Goal: Transaction & Acquisition: Purchase product/service

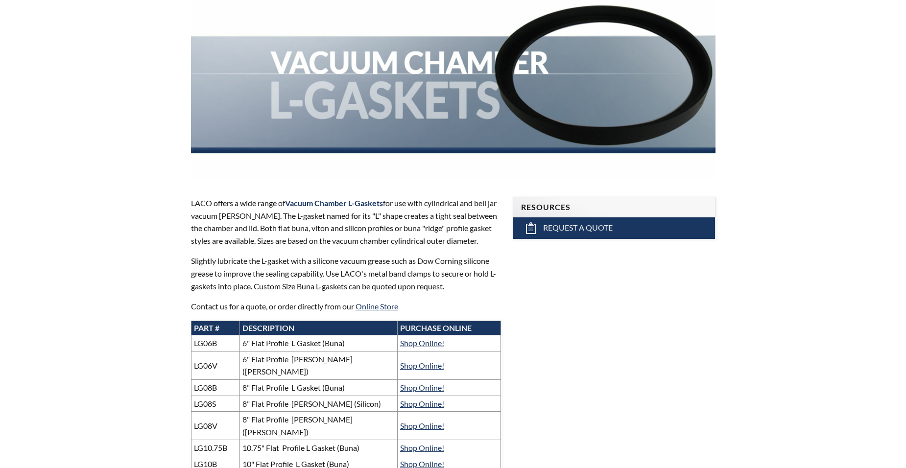
select select "Language Translate Widget"
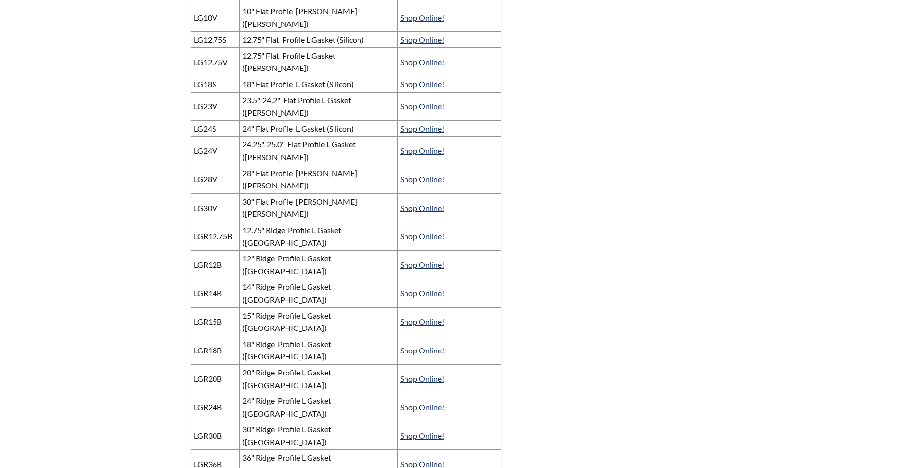
scroll to position [734, 0]
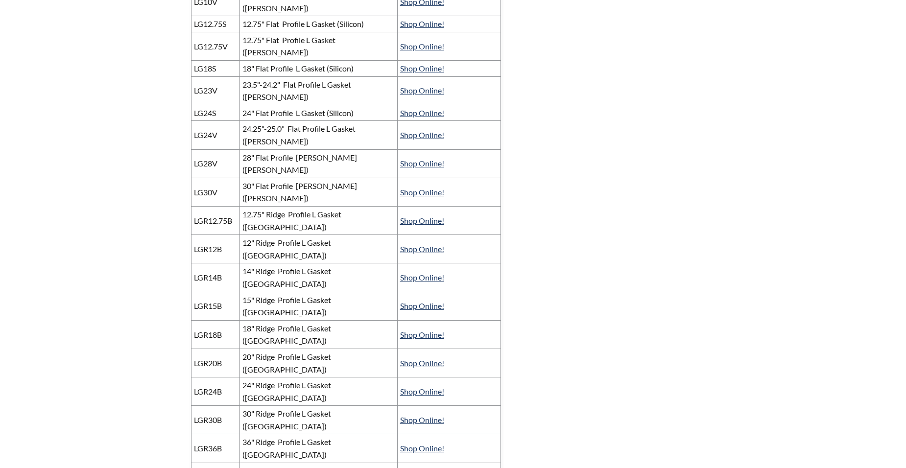
scroll to position [637, 0]
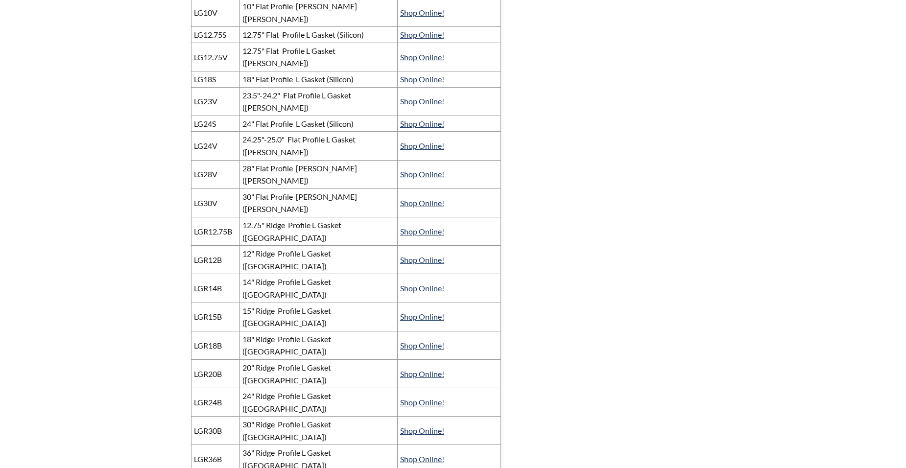
click at [288, 417] on td "30" Ridge Profile L Gasket ([GEOGRAPHIC_DATA])" at bounding box center [318, 431] width 158 height 28
click at [419, 426] on link "Shop Online!" at bounding box center [422, 430] width 44 height 9
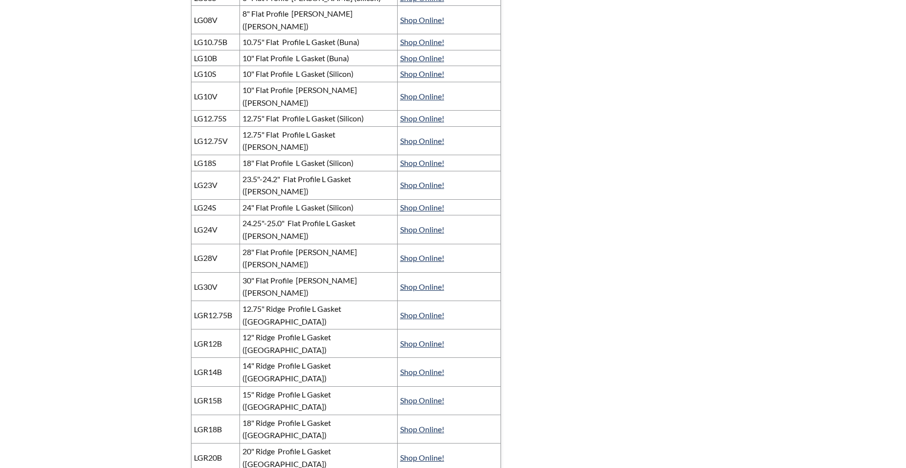
scroll to position [539, 0]
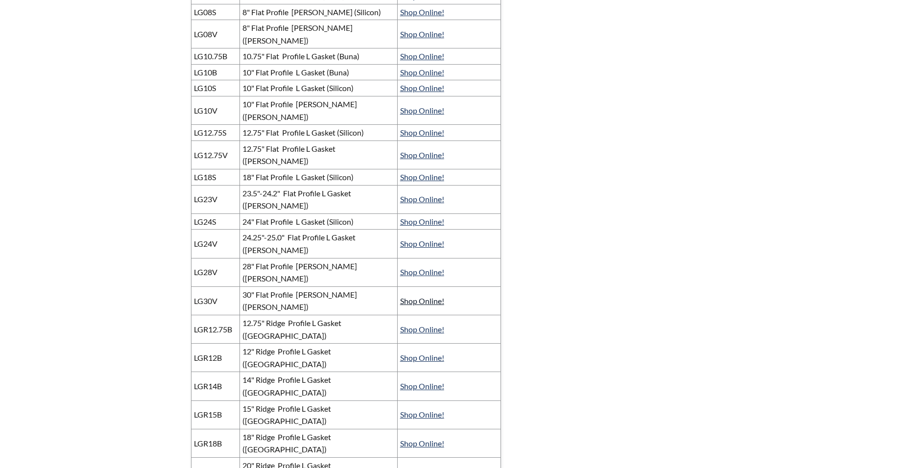
click at [418, 296] on link "Shop Online!" at bounding box center [422, 300] width 44 height 9
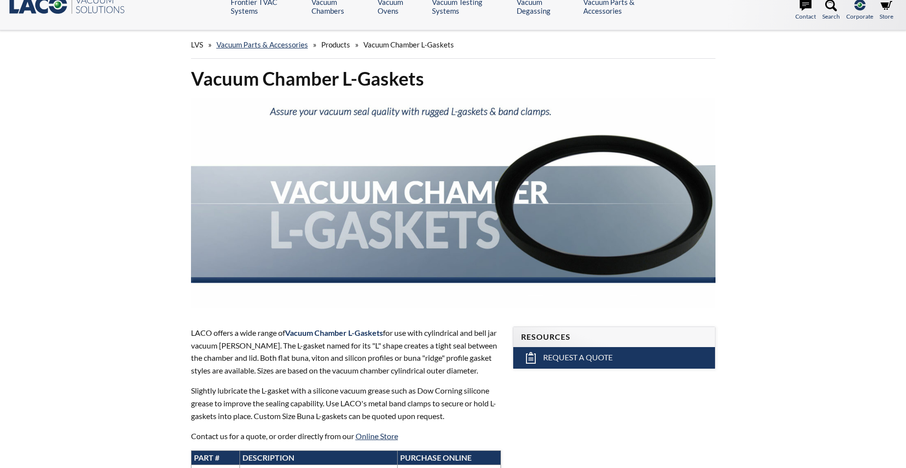
scroll to position [0, 0]
